Goal: Task Accomplishment & Management: Use online tool/utility

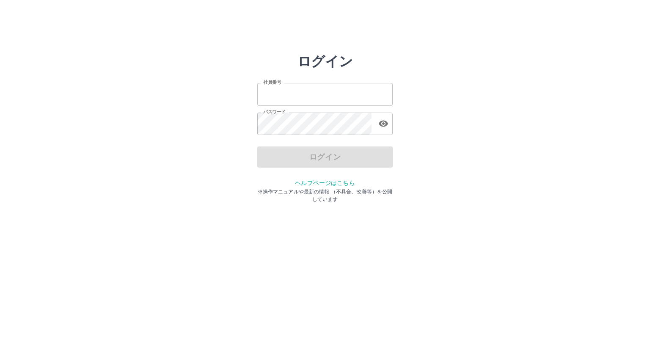
type input "*******"
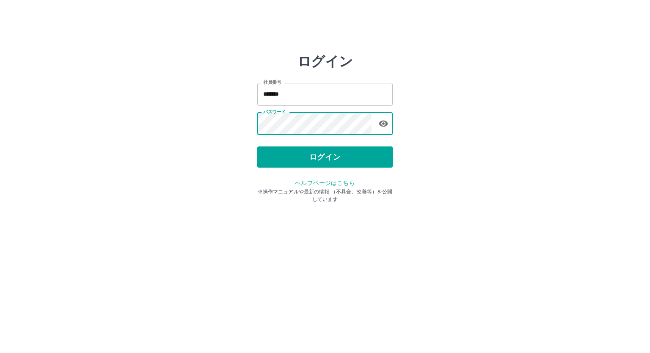
click at [434, 142] on div "ログイン 社員番号 ******* 社員番号 パスワード パスワード ログイン ヘルプページはこちら ※操作マニュアルや最新の情報 （不具合、改善等）を公開し…" at bounding box center [325, 120] width 508 height 135
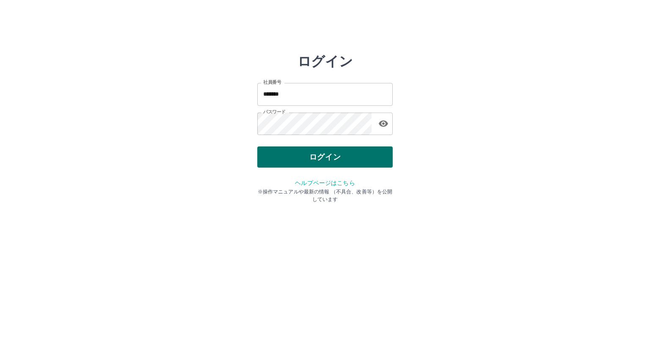
click at [359, 152] on button "ログイン" at bounding box center [324, 156] width 135 height 21
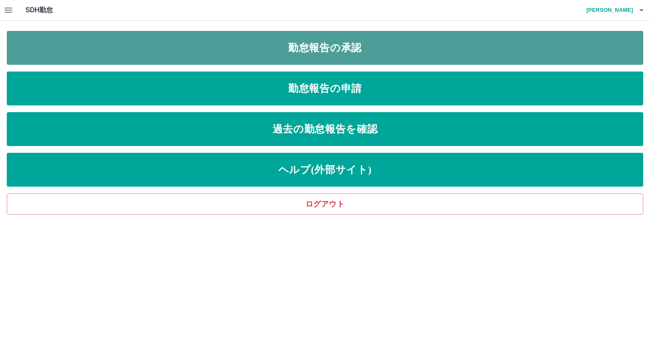
click at [326, 56] on link "勤怠報告の承認" at bounding box center [325, 48] width 637 height 34
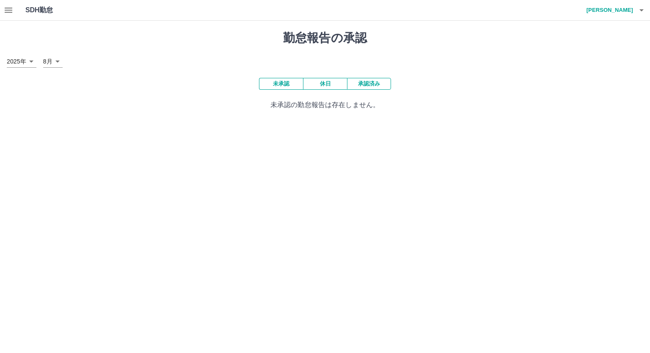
click at [290, 83] on button "未承認" at bounding box center [281, 84] width 44 height 12
click at [282, 83] on button "未承認" at bounding box center [281, 84] width 44 height 12
click at [366, 83] on button "承認済み" at bounding box center [369, 84] width 44 height 12
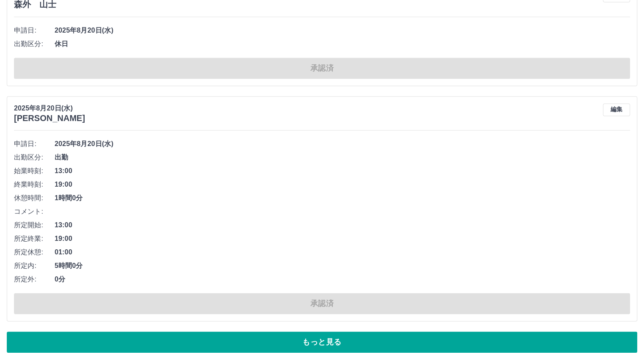
scroll to position [4442, 0]
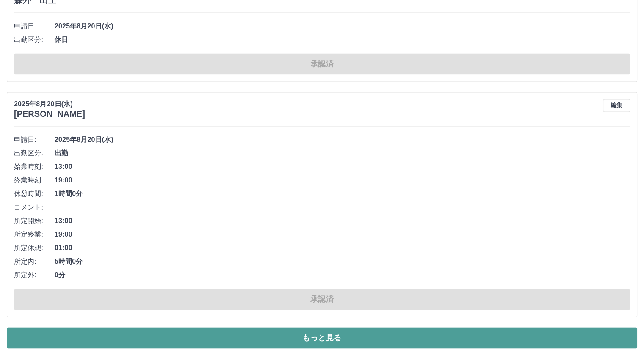
click at [417, 327] on button "もっと見る" at bounding box center [322, 337] width 630 height 21
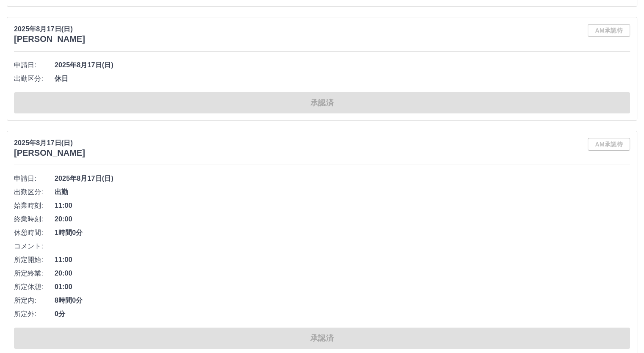
scroll to position [9429, 0]
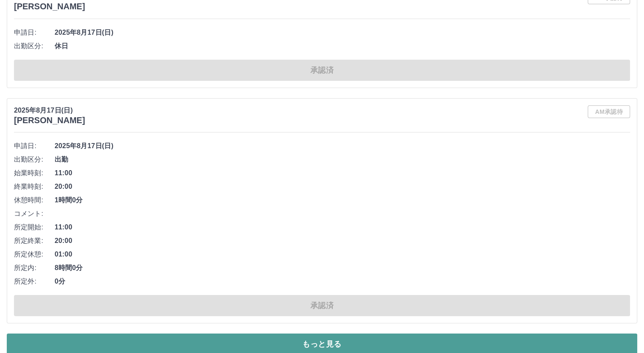
click at [410, 334] on button "もっと見る" at bounding box center [322, 344] width 630 height 21
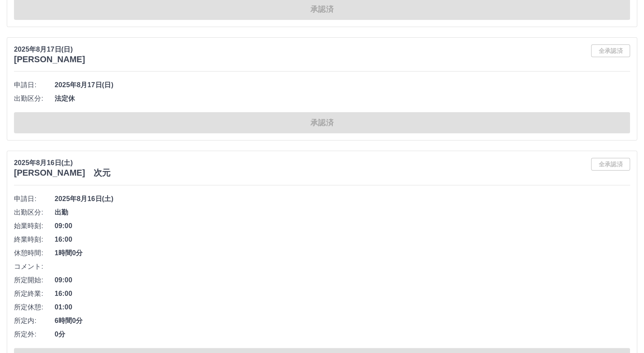
scroll to position [9768, 0]
